Goal: Task Accomplishment & Management: Manage account settings

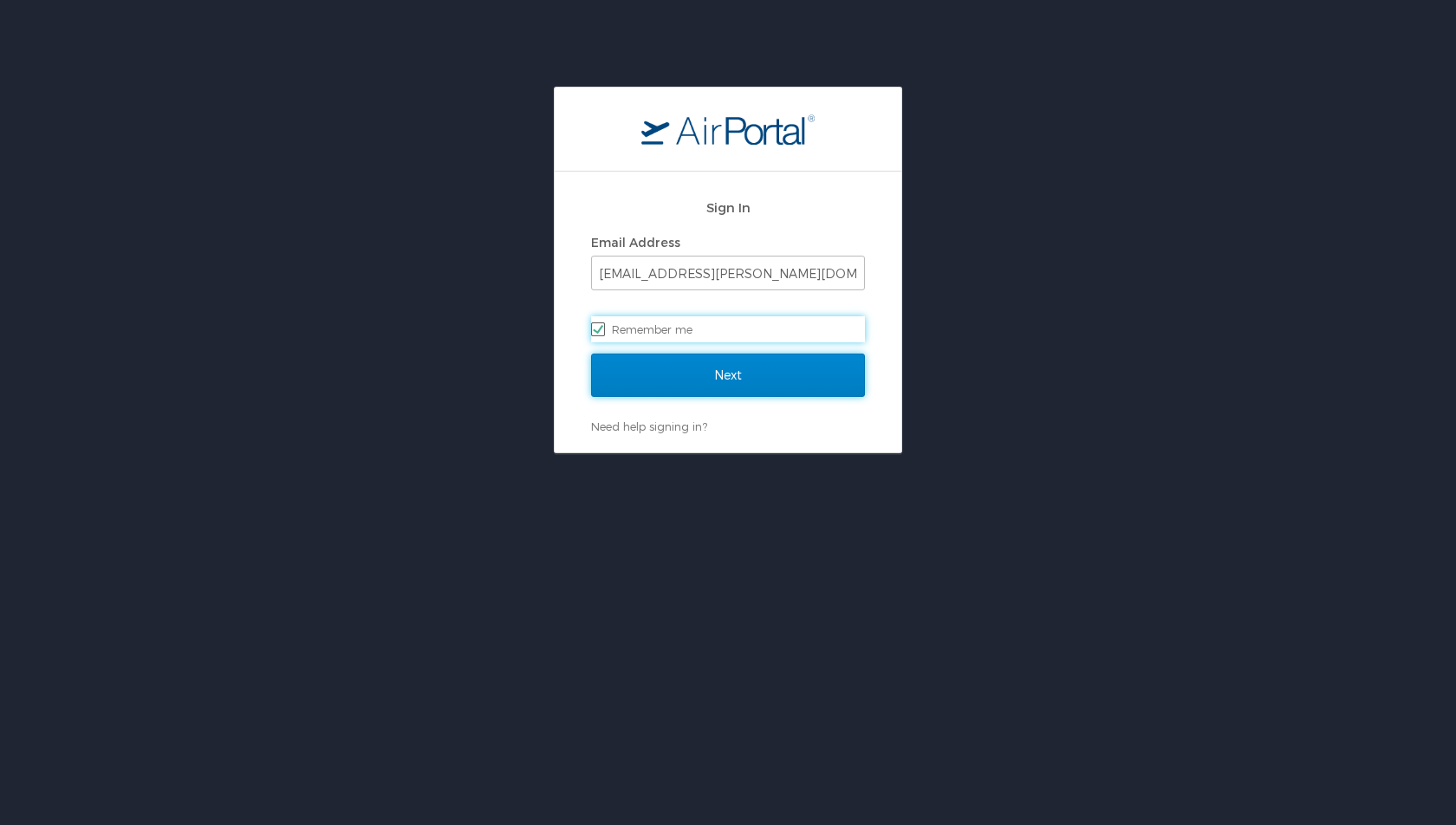
click at [701, 392] on input "Next" at bounding box center [728, 375] width 274 height 43
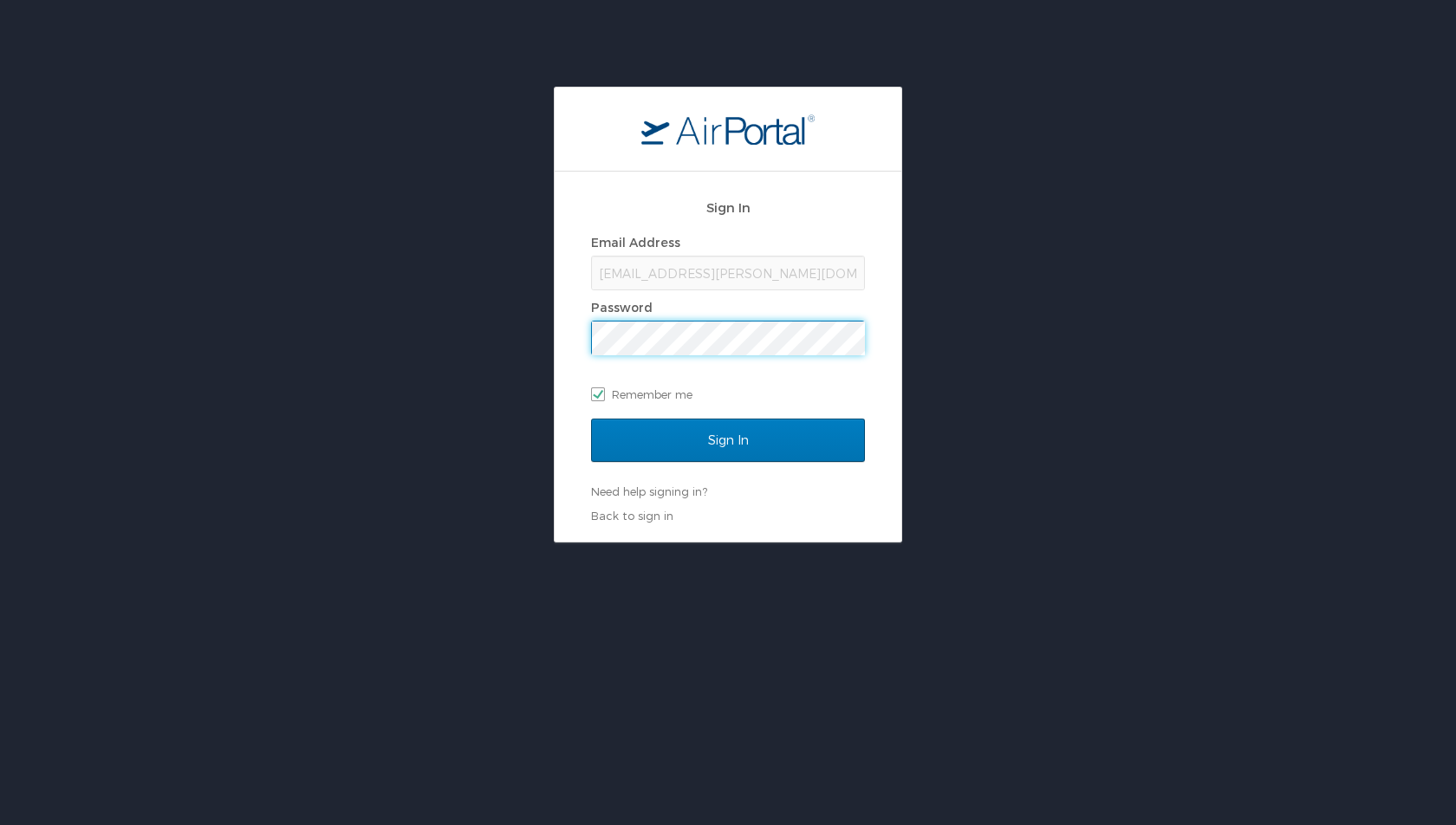
click at [591, 418] on input "Sign In" at bounding box center [728, 439] width 274 height 43
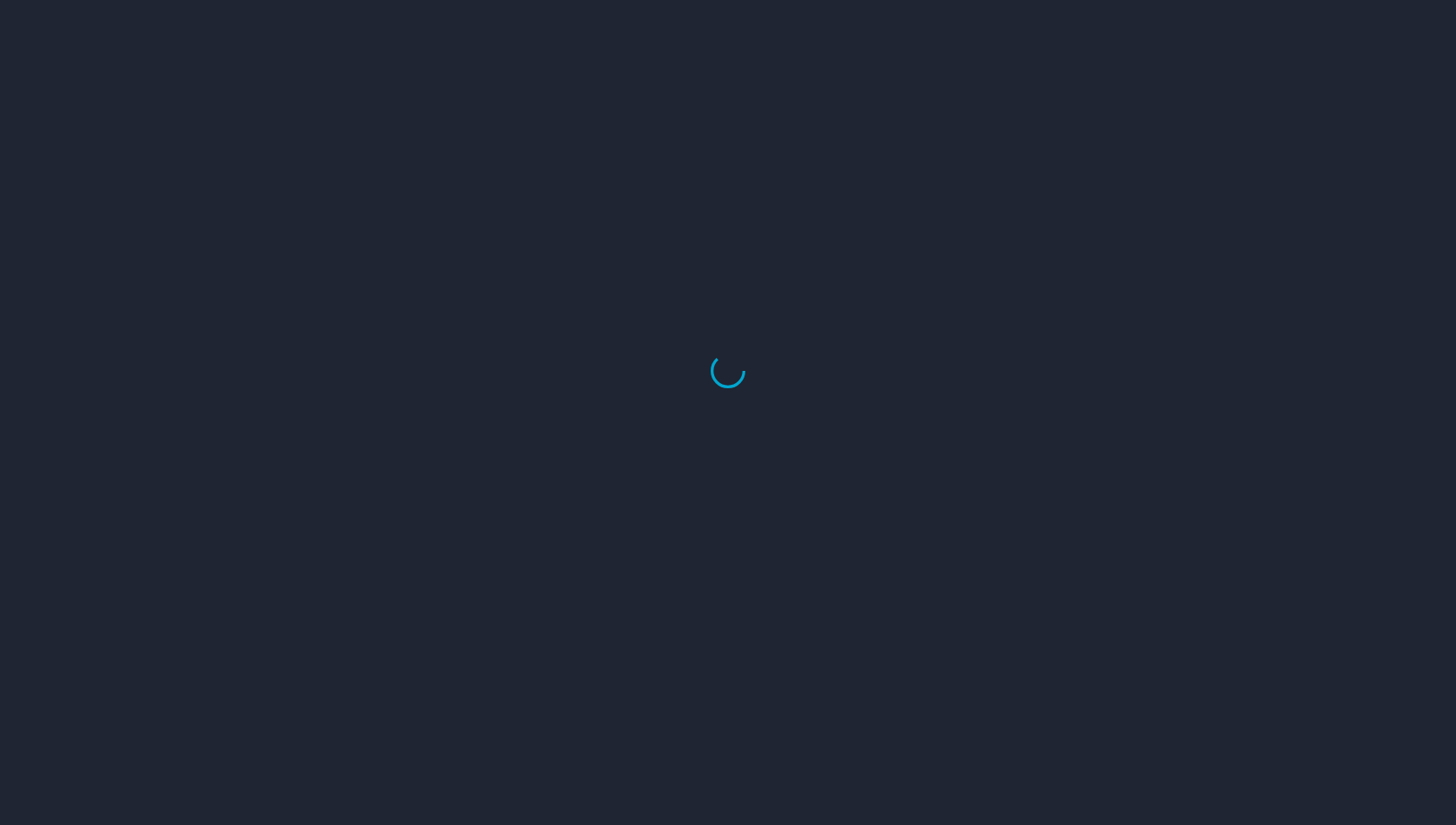
select select "US"
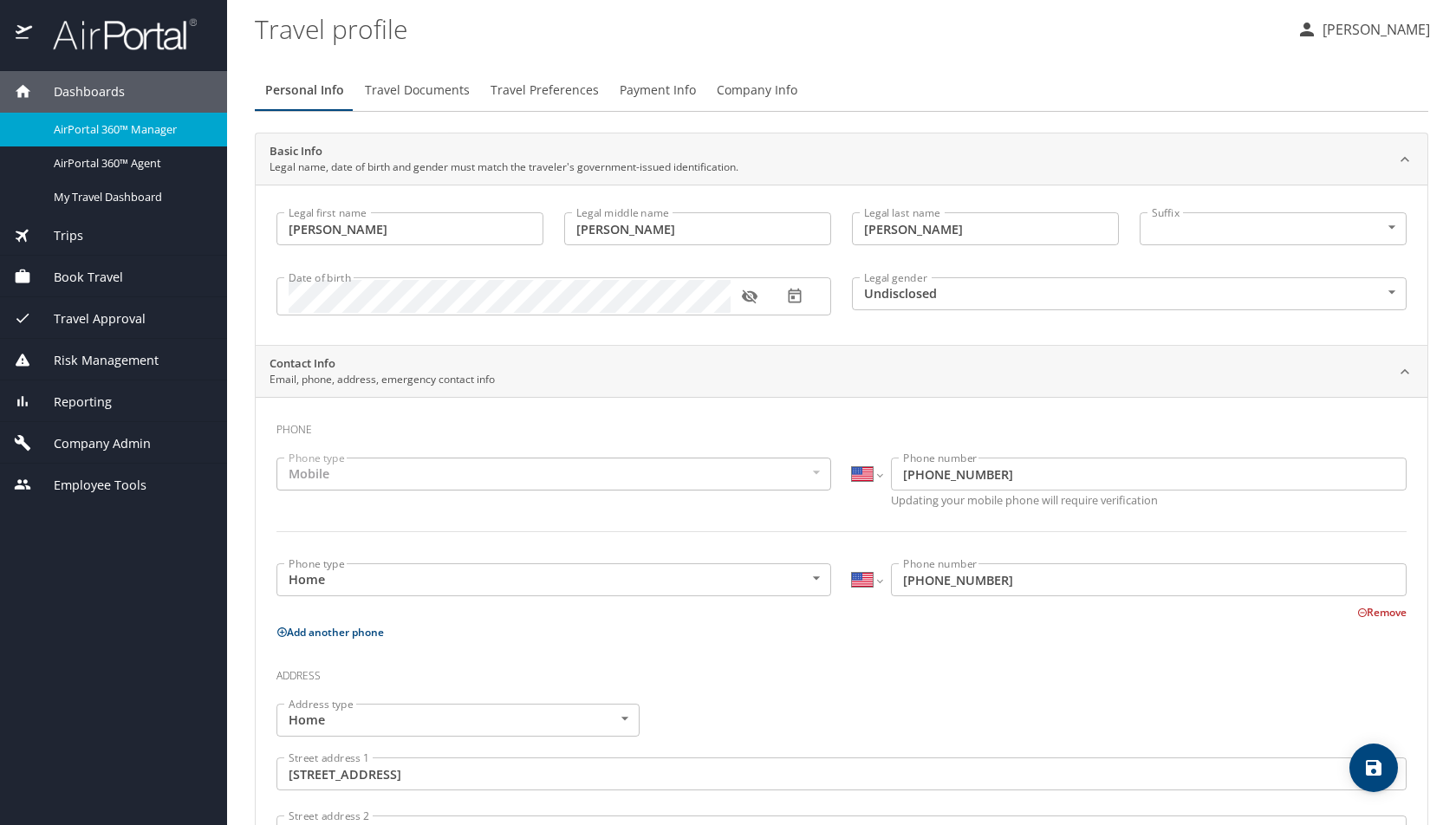
click at [114, 127] on span "AirPortal 360™ Manager" at bounding box center [130, 130] width 152 height 17
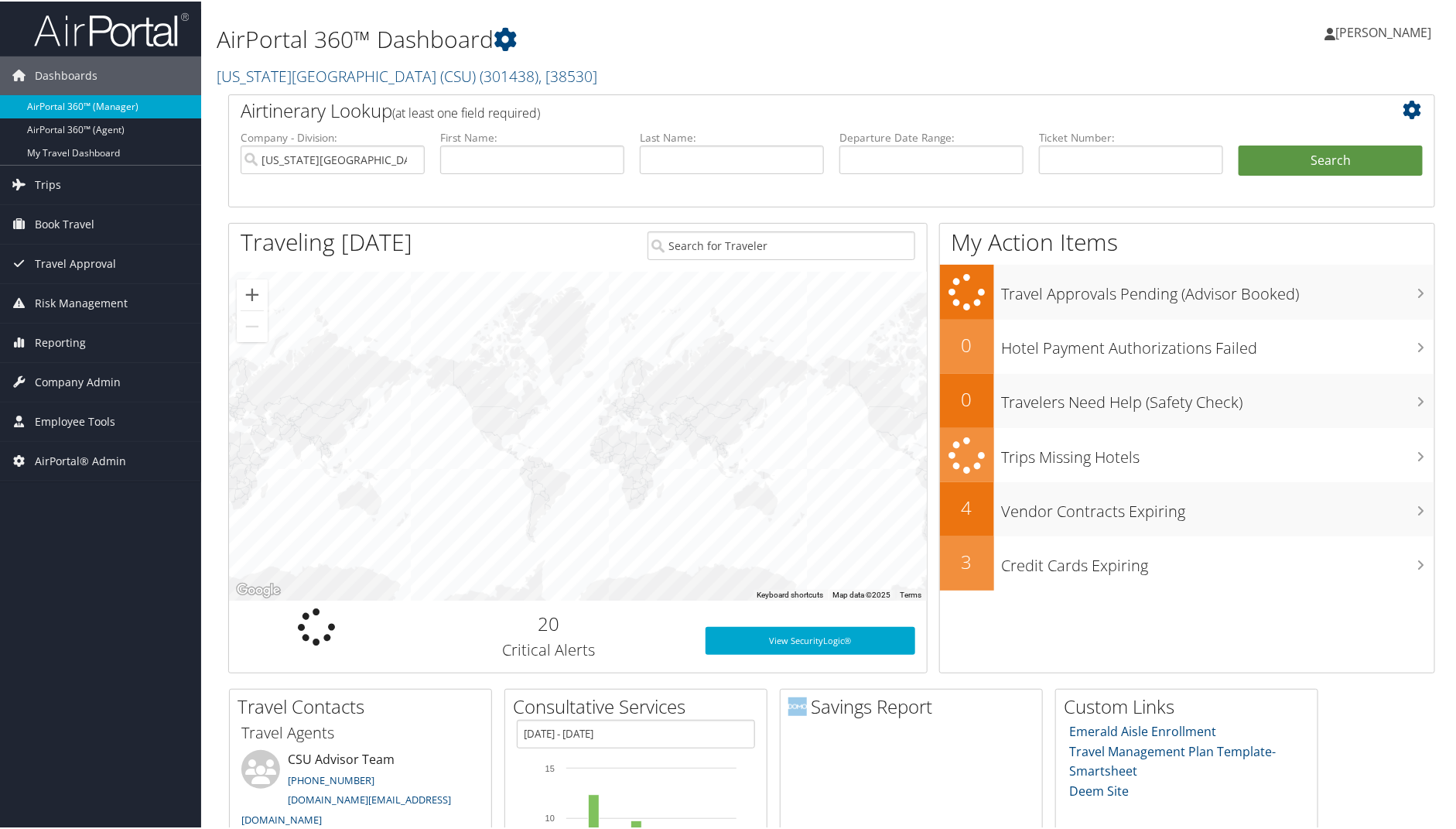
click at [62, 108] on link "AirPortal 360™ (Manager)" at bounding box center [101, 105] width 201 height 23
click at [138, 99] on link "AirPortal 360™ (Manager)" at bounding box center [101, 105] width 201 height 23
click at [345, 73] on link "California State University (CSU) ( 301438 ) , [ 38530 ]" at bounding box center [407, 74] width 381 height 20
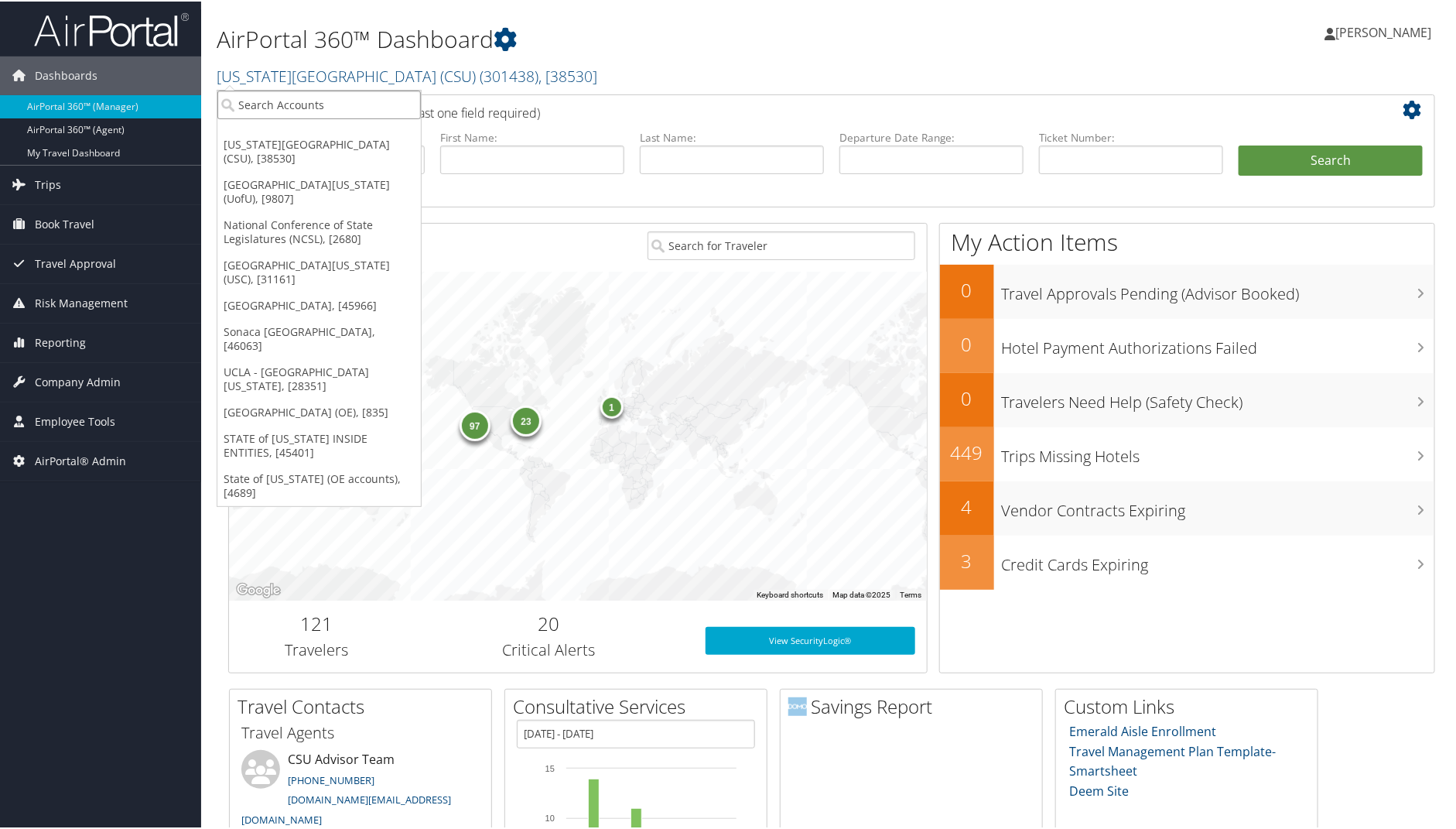
click at [322, 92] on input "search" at bounding box center [319, 103] width 204 height 28
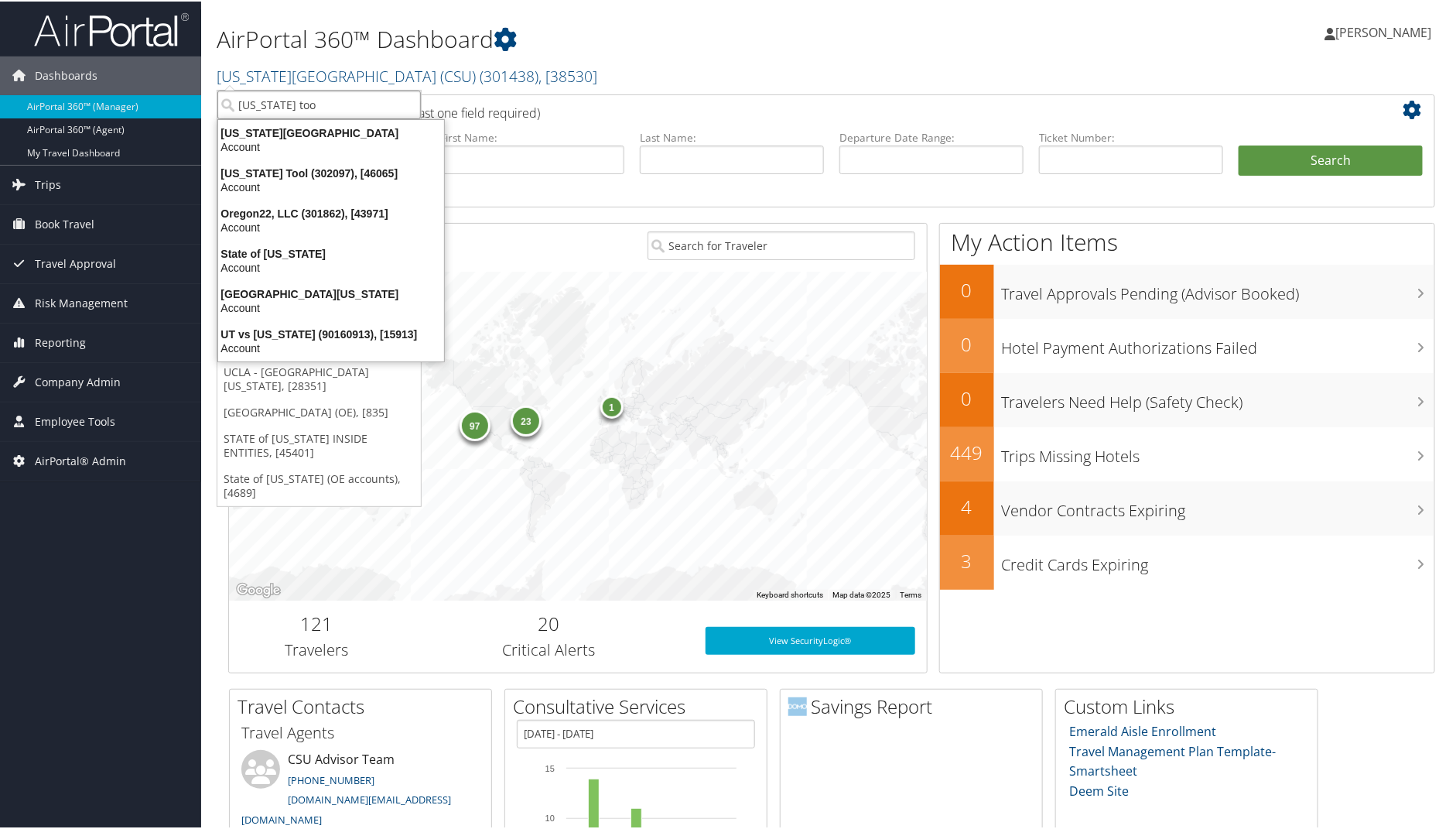
type input "oregon tool"
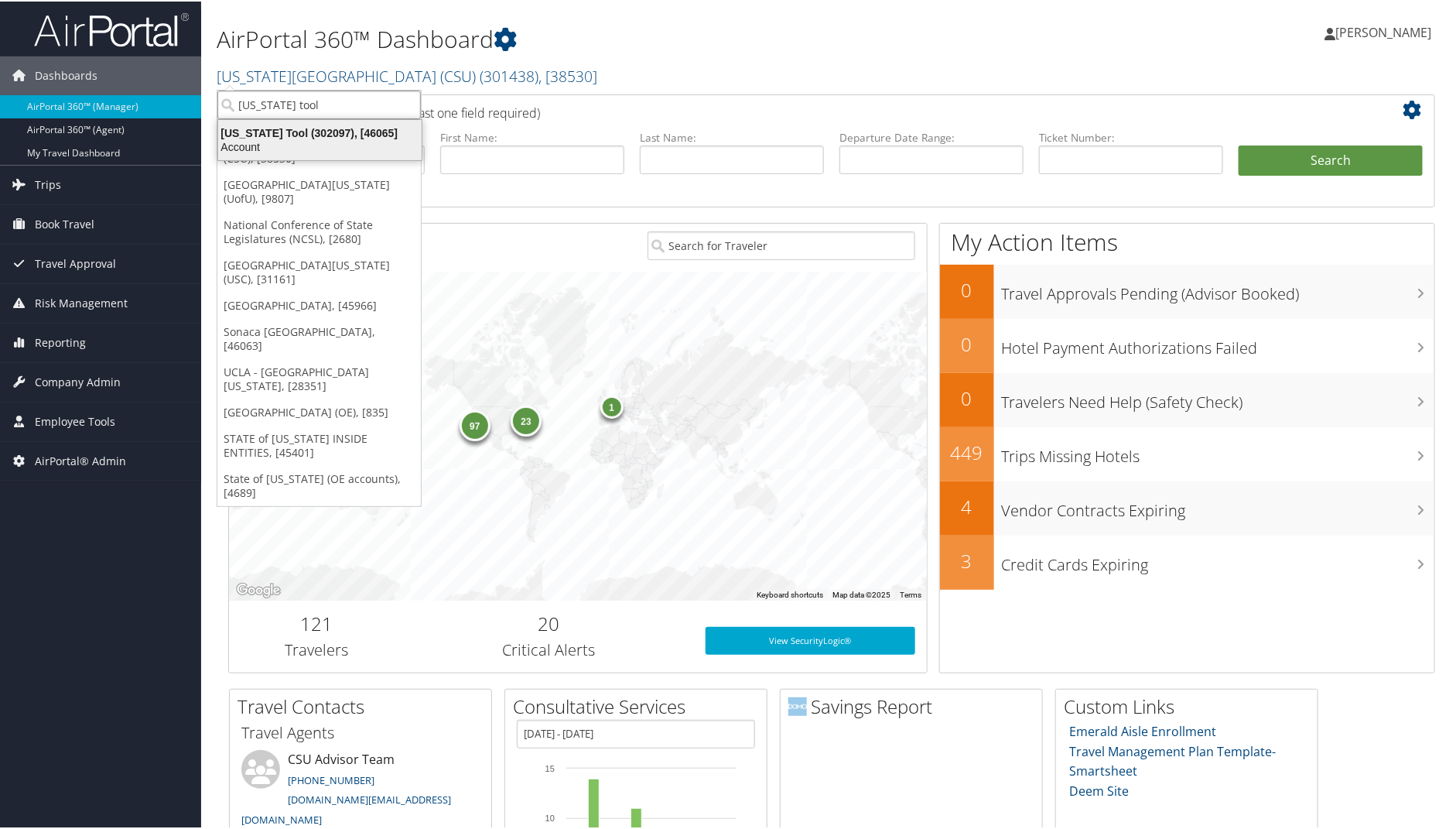
click at [274, 132] on div "Oregon Tool (302097), [46065]" at bounding box center [320, 132] width 222 height 14
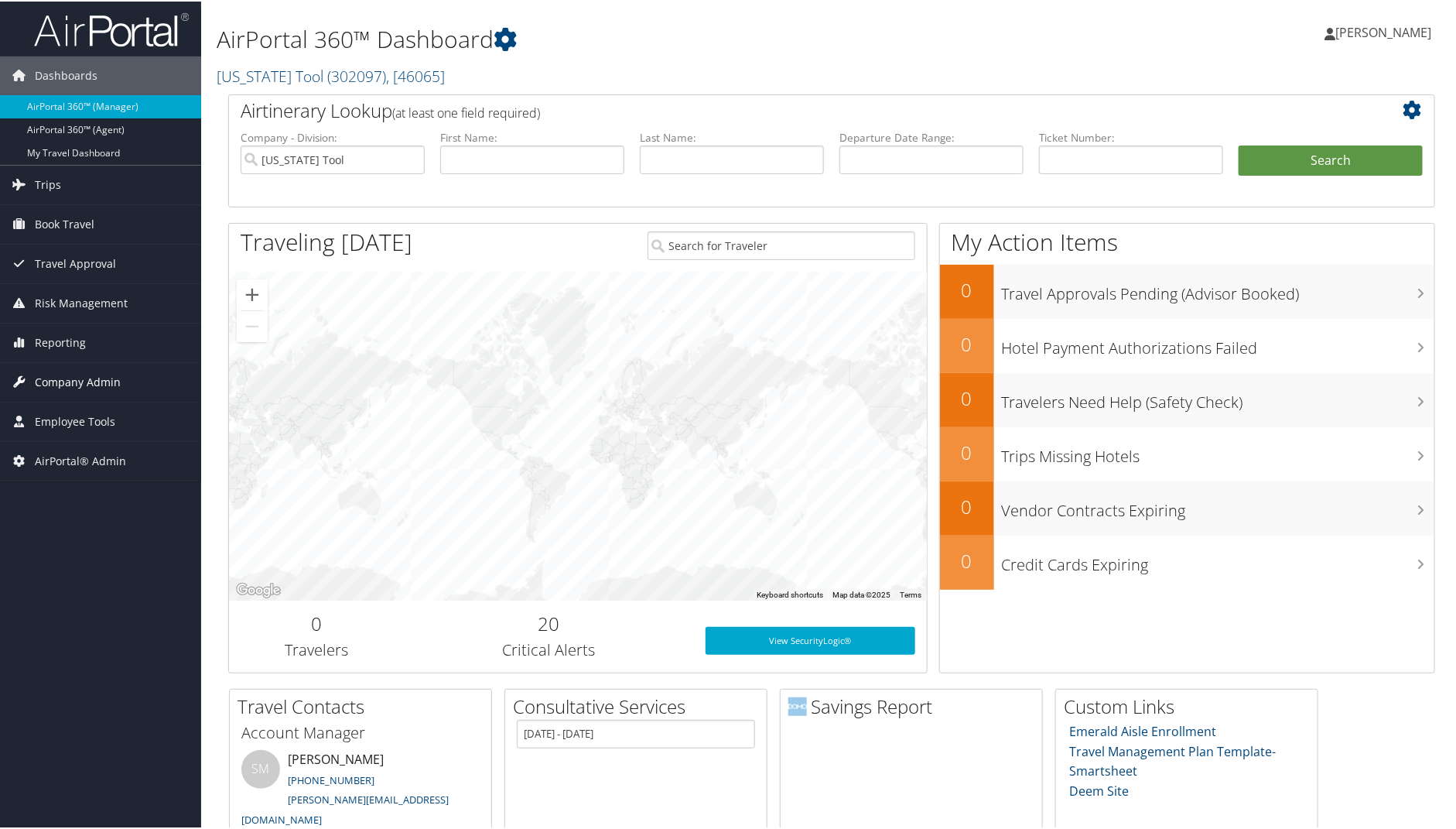
click at [61, 370] on span "Company Admin" at bounding box center [77, 380] width 86 height 38
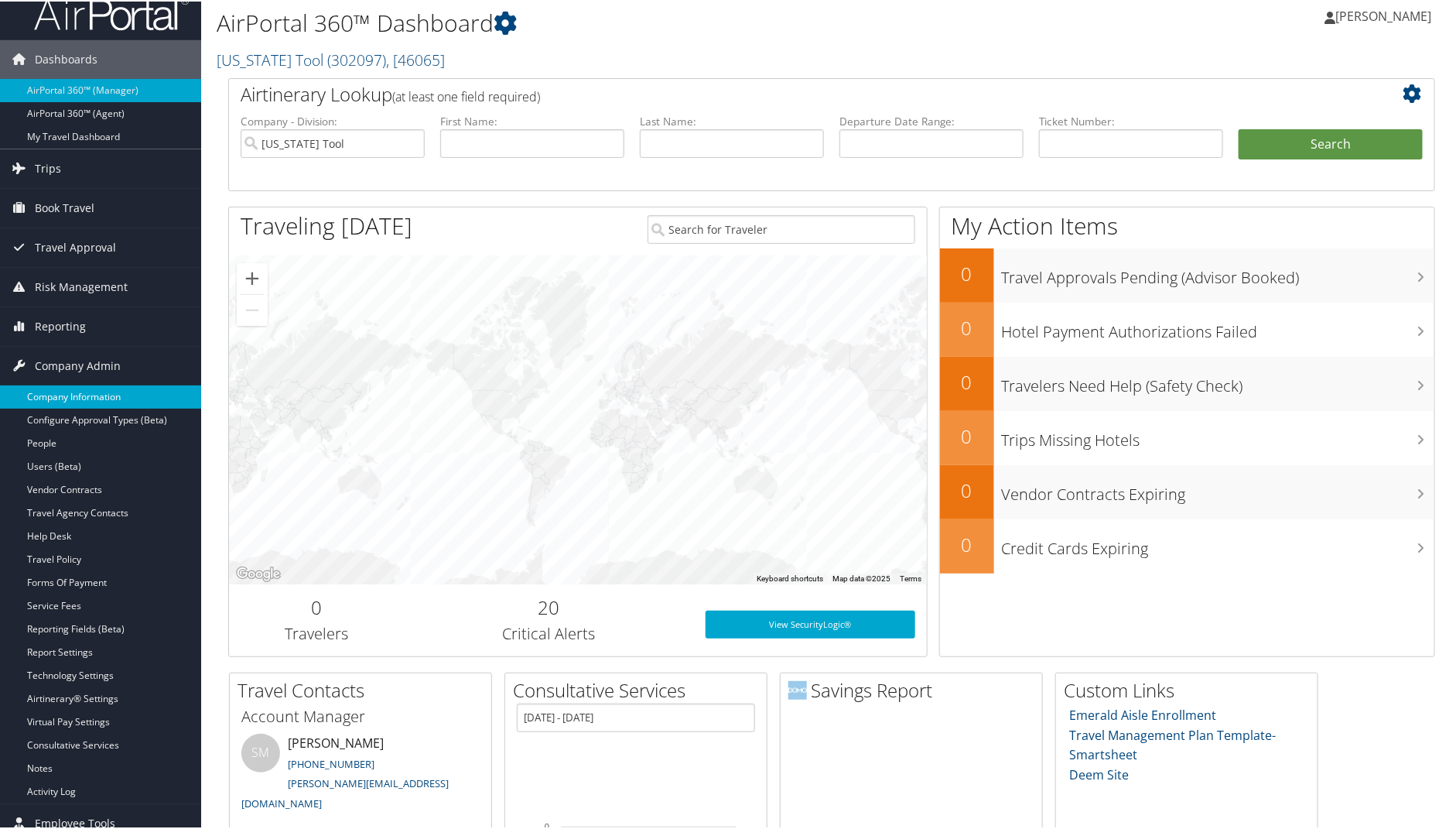
scroll to position [13, 0]
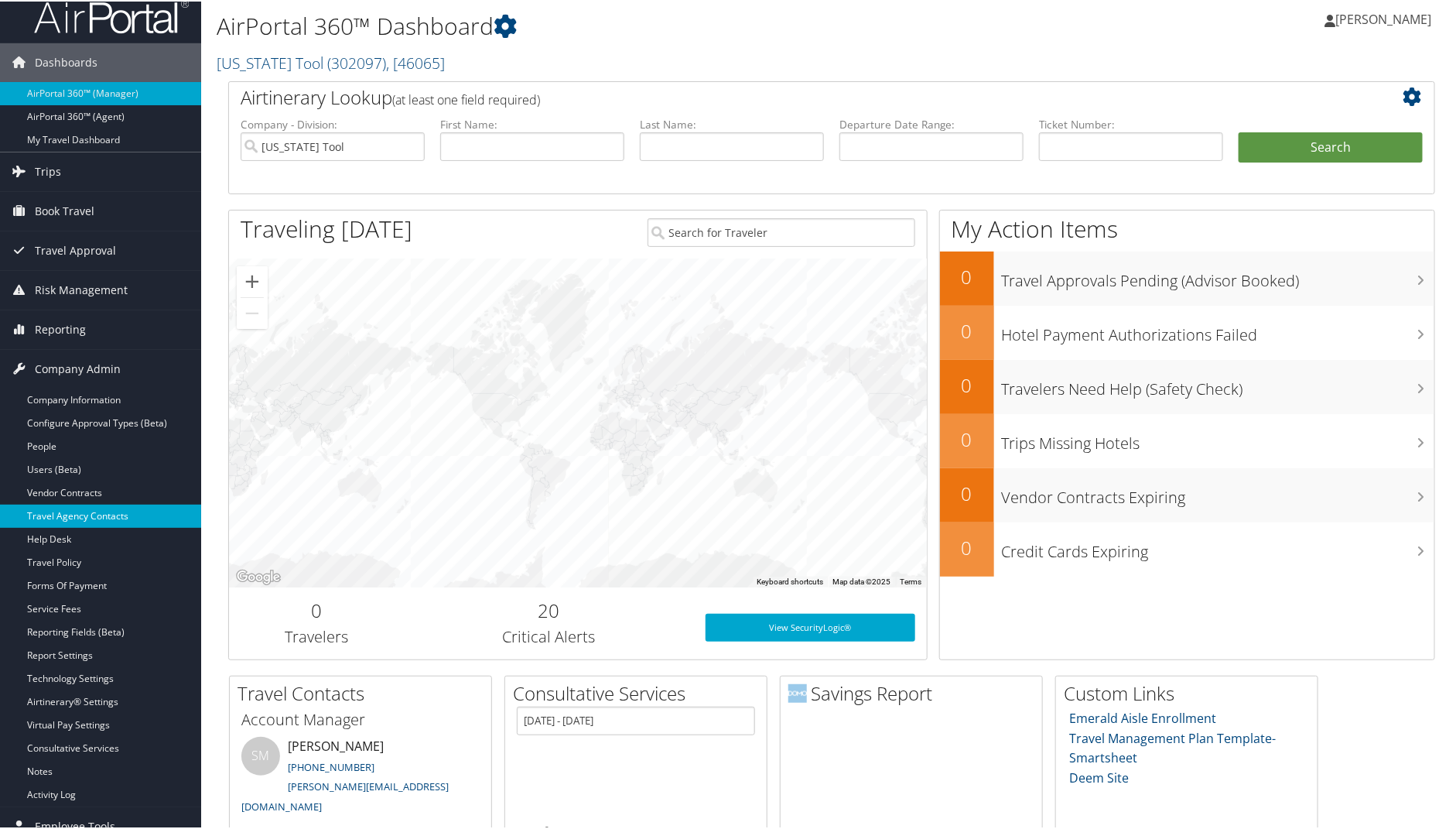
click at [81, 508] on link "Travel Agency Contacts" at bounding box center [101, 515] width 201 height 23
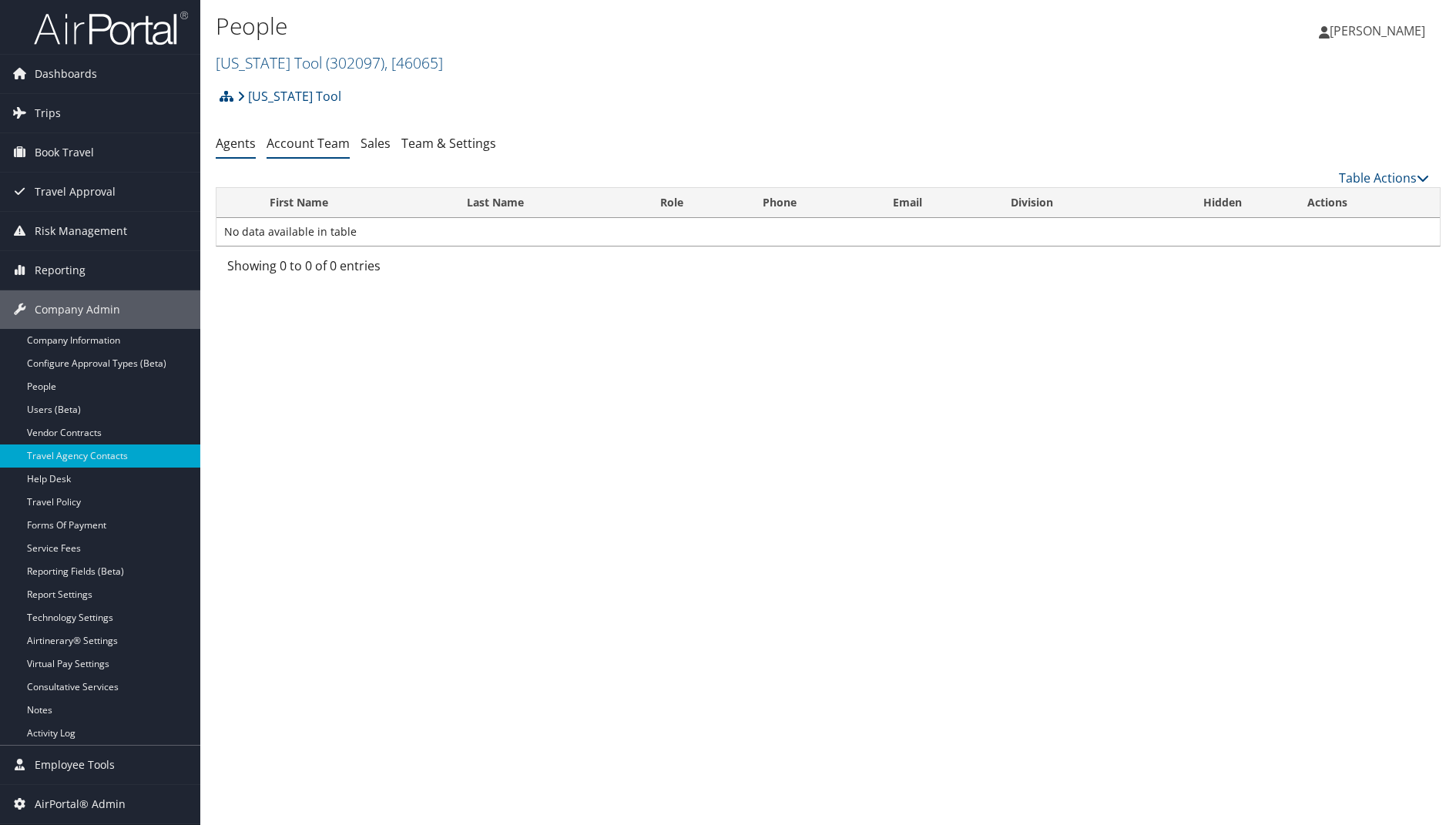
click at [333, 138] on link "Account Team" at bounding box center [308, 143] width 83 height 17
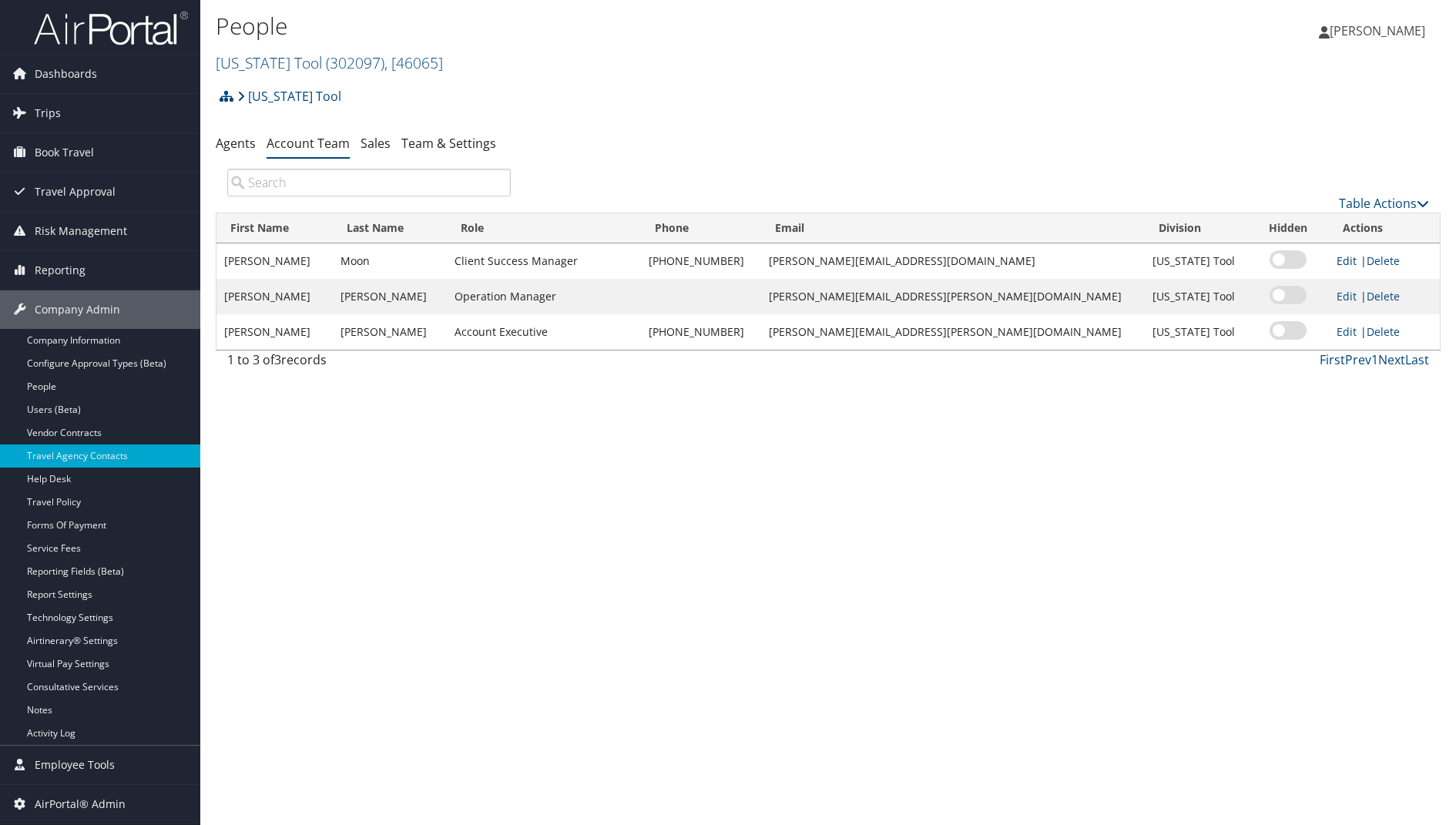
click at [1336, 258] on link "Edit" at bounding box center [1346, 261] width 20 height 15
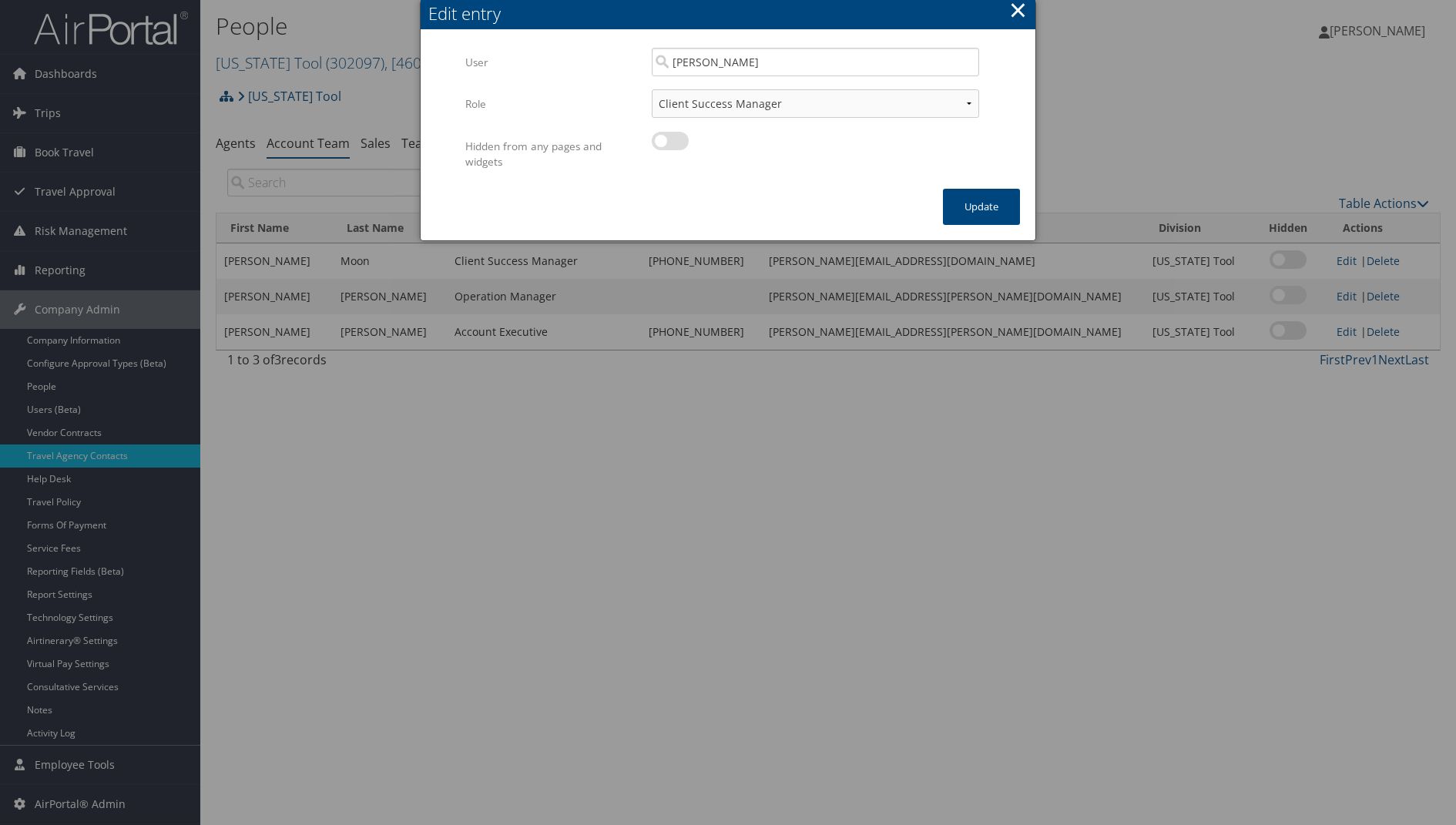
click at [1016, 11] on button "×" at bounding box center [1018, 10] width 18 height 31
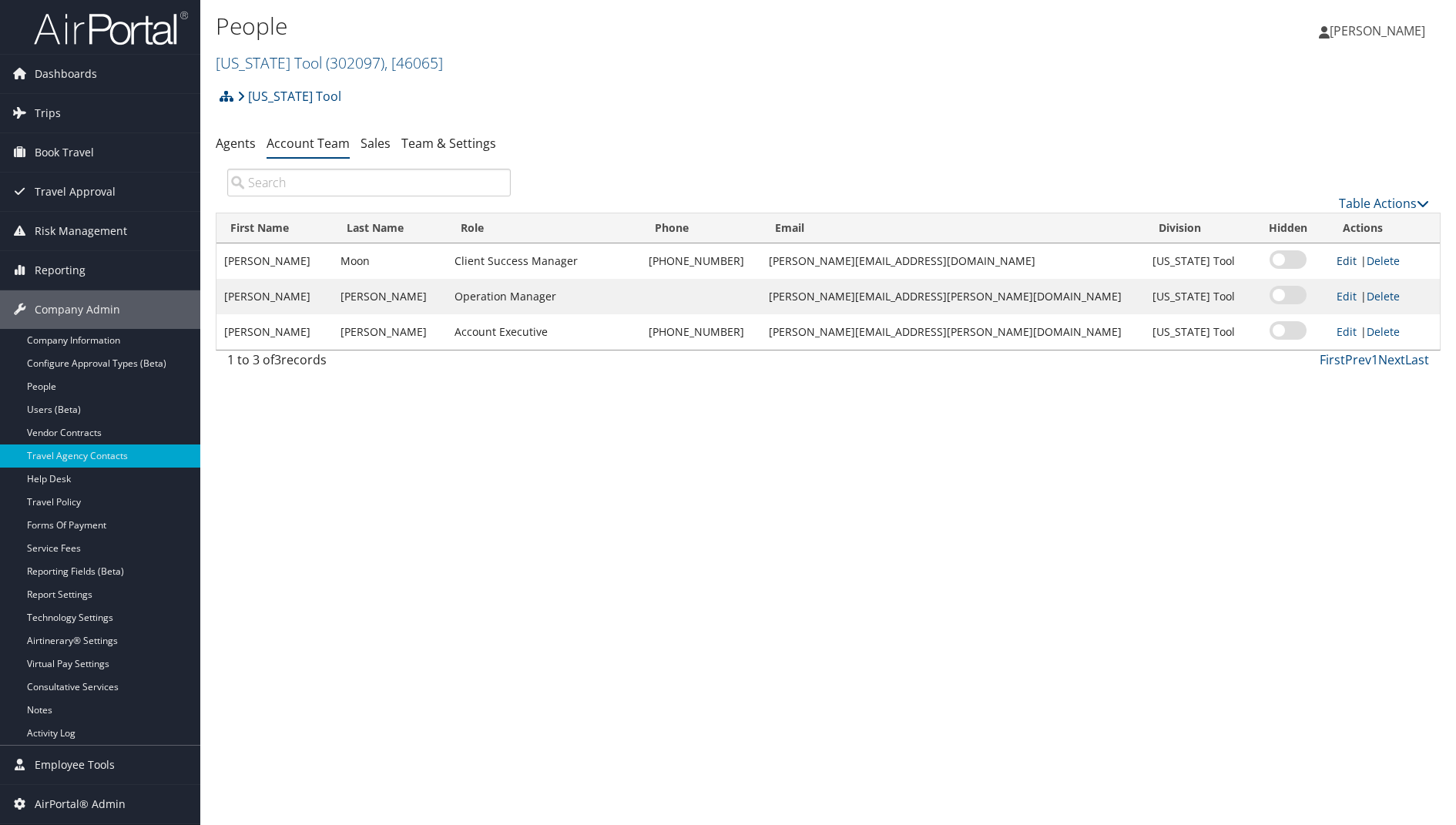
click at [1336, 262] on link "Edit" at bounding box center [1346, 261] width 20 height 15
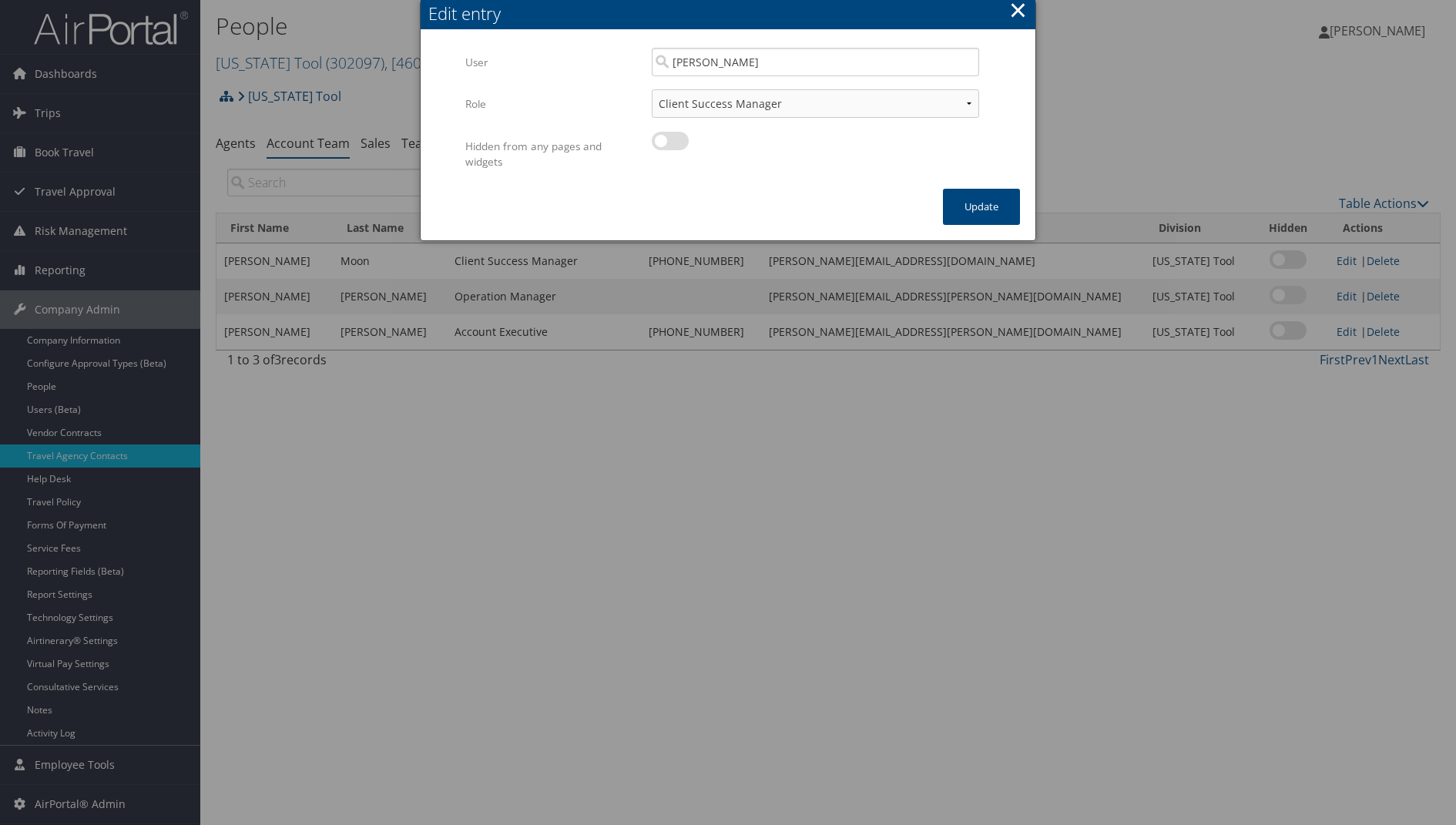
click at [1012, 19] on button "×" at bounding box center [1018, 10] width 18 height 31
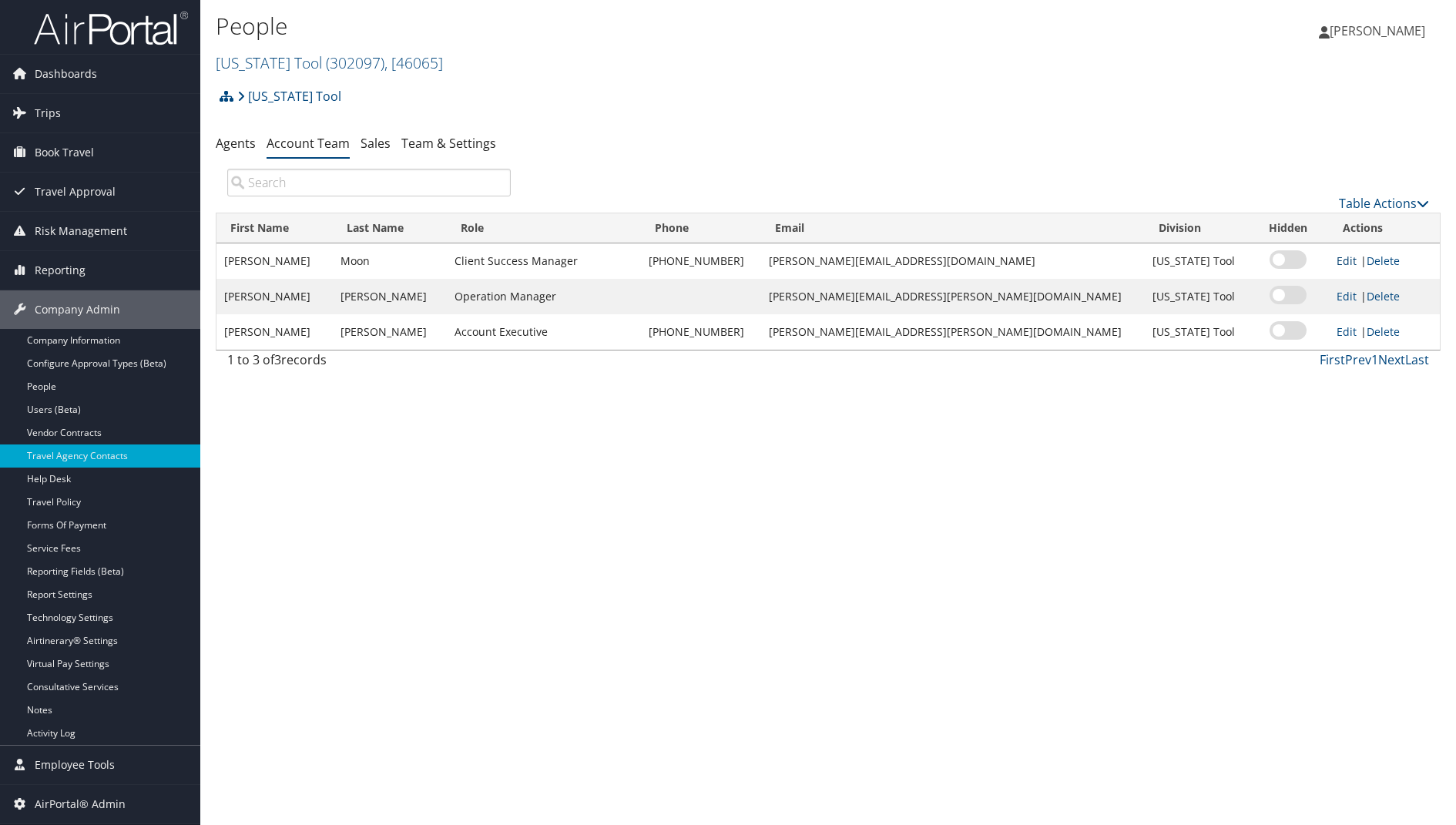
click at [1336, 261] on link "Edit" at bounding box center [1346, 261] width 20 height 15
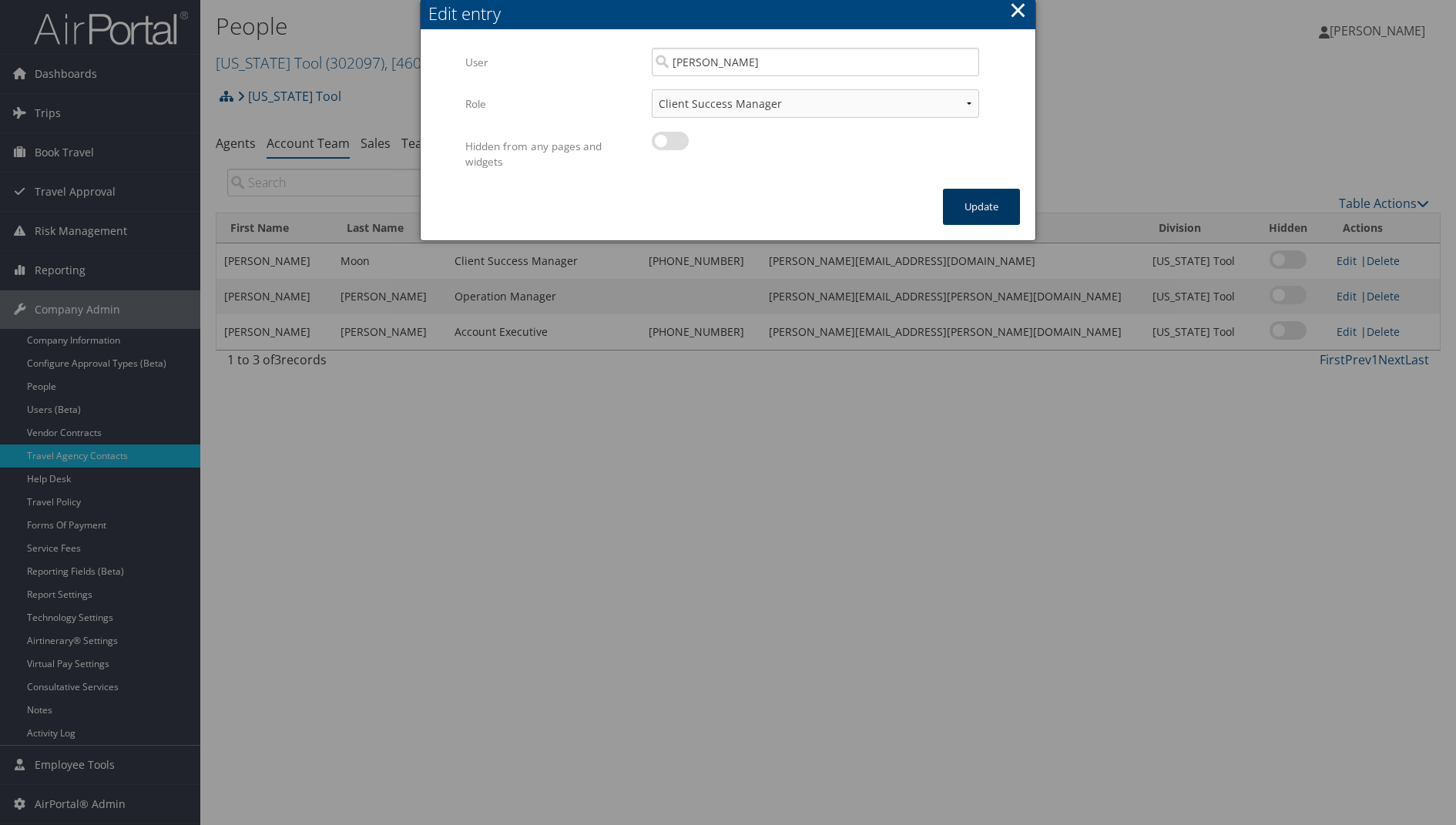
click at [977, 189] on button "Update" at bounding box center [981, 206] width 77 height 36
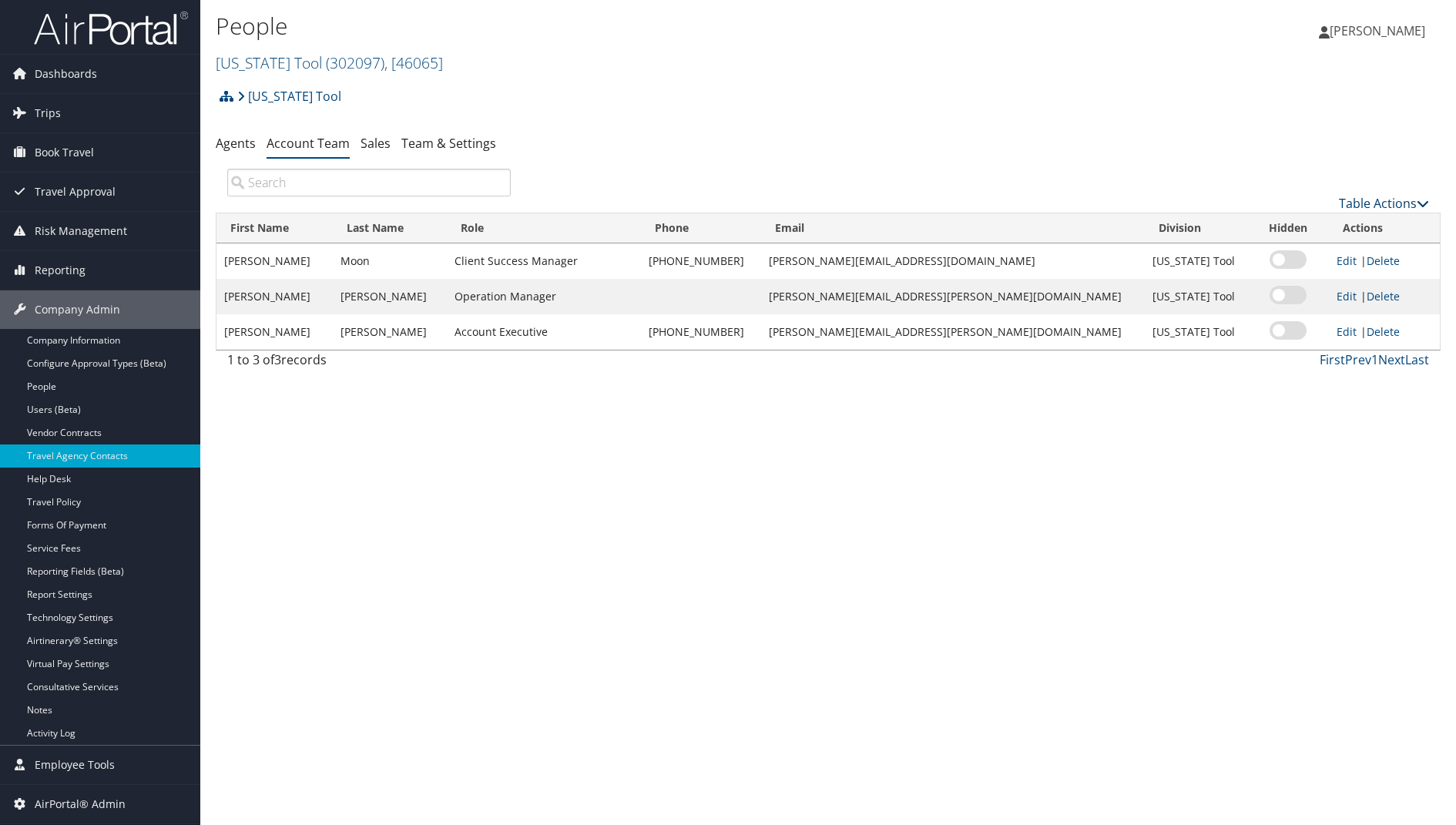
click at [1378, 200] on link "Table Actions" at bounding box center [1384, 203] width 90 height 17
click at [1272, 230] on link "Add Team Member" at bounding box center [1333, 228] width 203 height 27
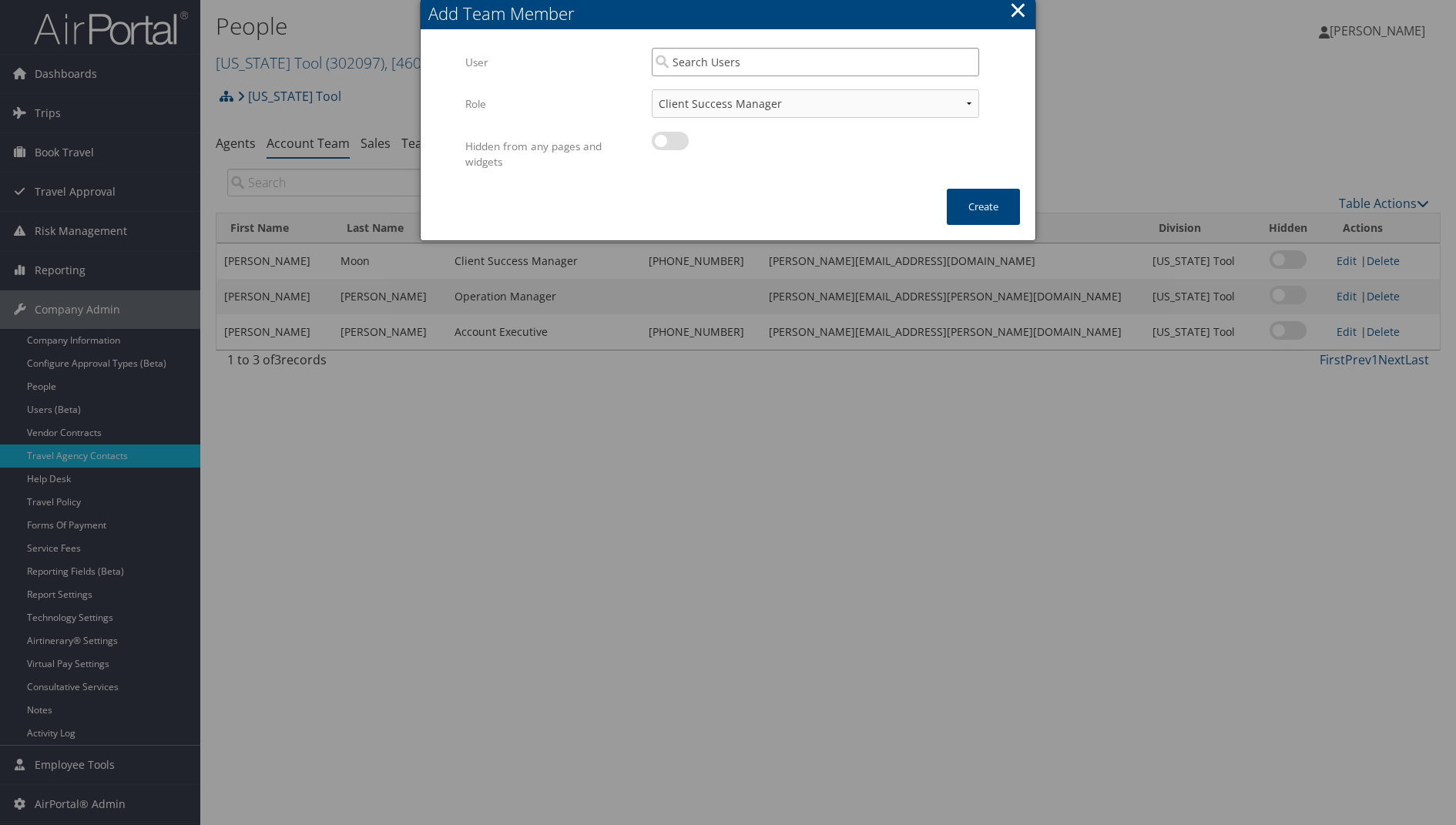
click at [712, 62] on input "search" at bounding box center [816, 62] width 328 height 28
click at [692, 88] on div "[PERSON_NAME] ([PERSON_NAME][EMAIL_ADDRESS][PERSON_NAME][DOMAIN_NAME])" at bounding box center [815, 90] width 322 height 15
type input "[PERSON_NAME]"
click at [675, 140] on label at bounding box center [671, 141] width 37 height 19
click at [670, 140] on input "checkbox" at bounding box center [664, 143] width 10 height 10
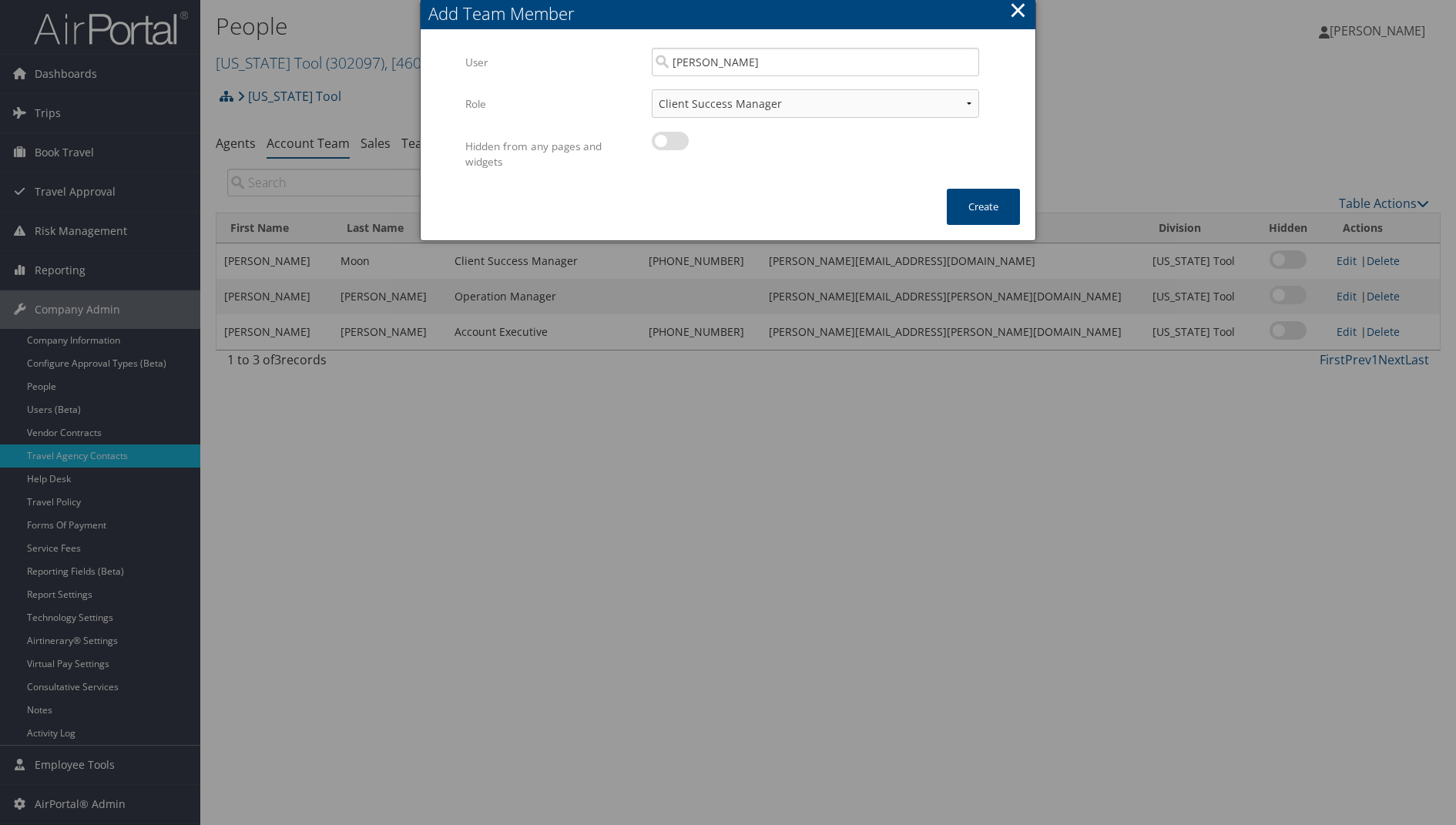
checkbox input "true"
click at [978, 189] on button "Create" at bounding box center [984, 206] width 74 height 36
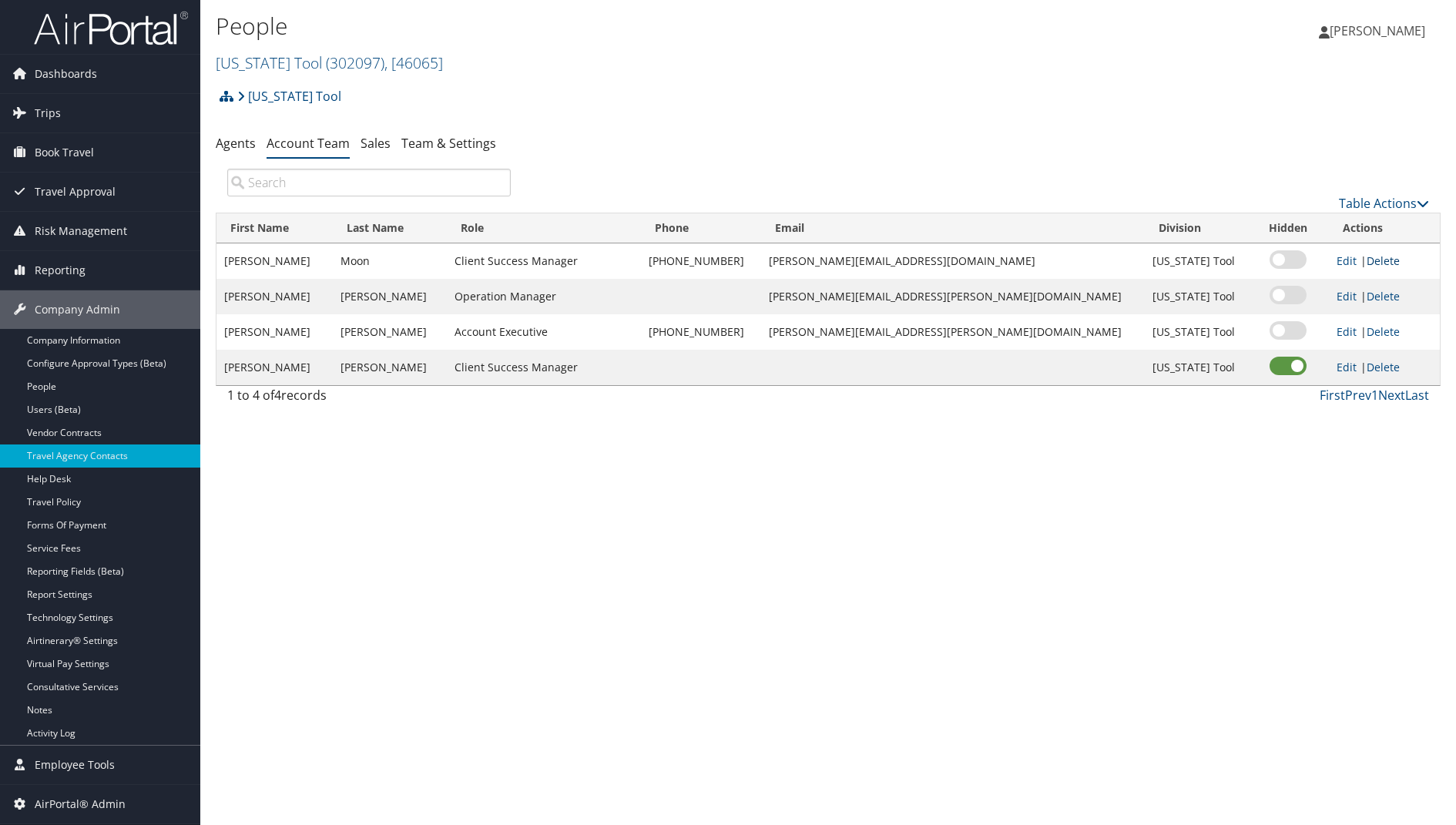
click at [1366, 261] on link "Delete" at bounding box center [1382, 261] width 33 height 15
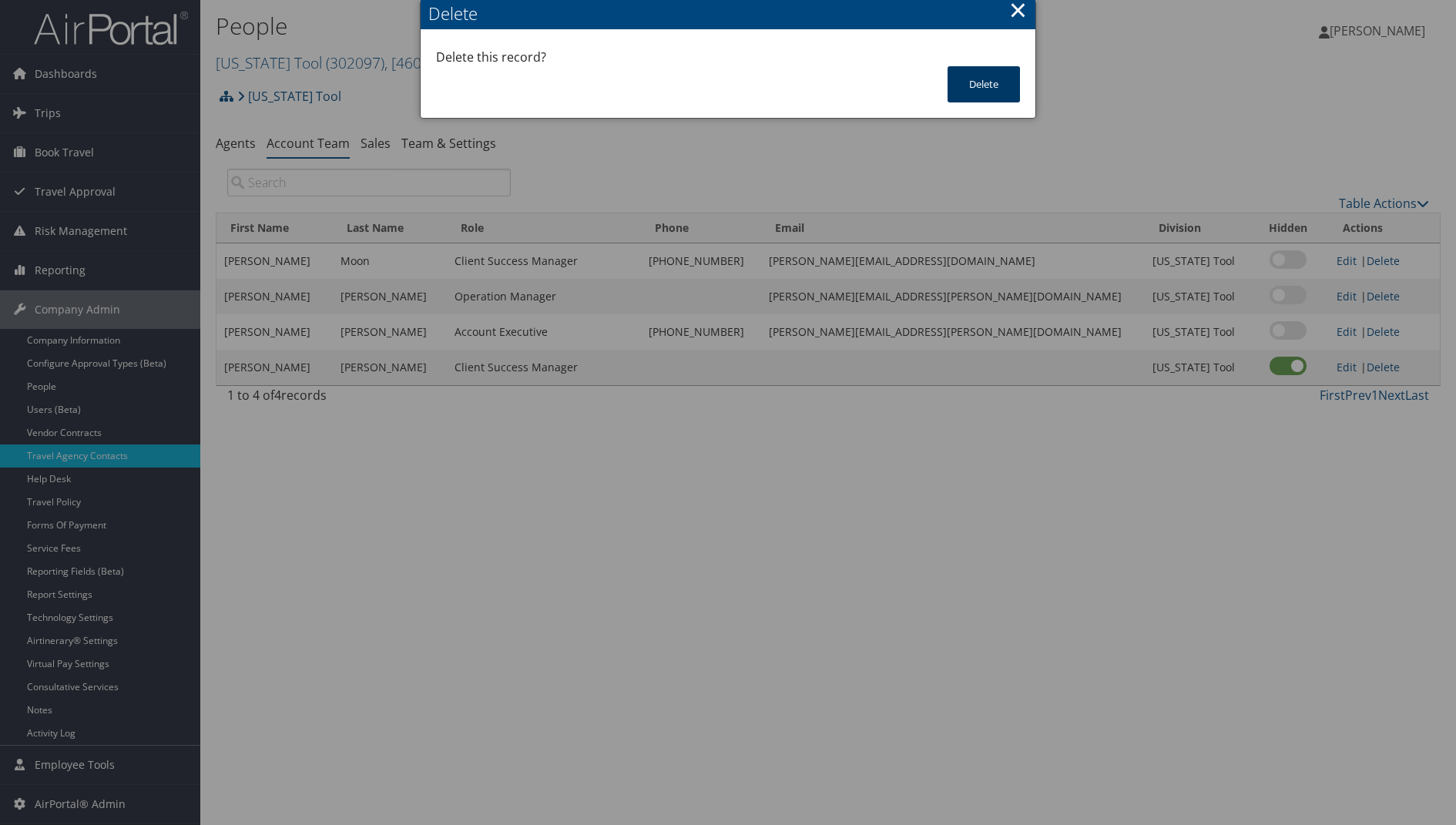
click at [990, 86] on button "Delete" at bounding box center [984, 84] width 73 height 36
